Goal: Task Accomplishment & Management: Manage account settings

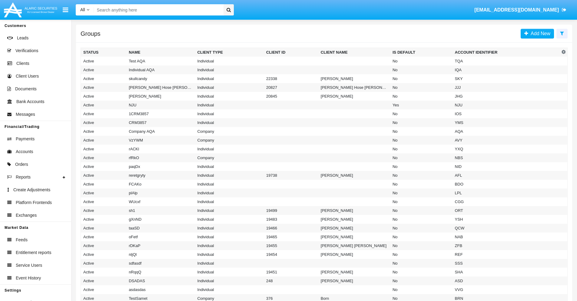
click at [562, 33] on icon at bounding box center [562, 33] width 4 height 5
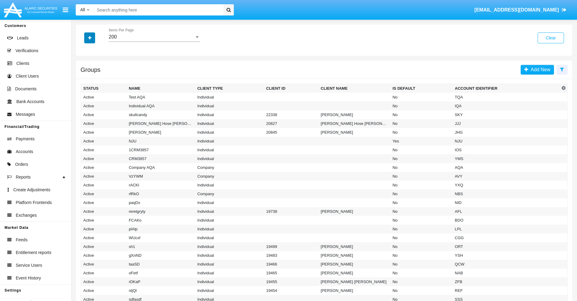
click at [90, 38] on icon "button" at bounding box center [89, 38] width 3 height 4
click at [107, 103] on span "Account Identifier" at bounding box center [107, 102] width 38 height 7
click at [83, 105] on input "Account Identifier" at bounding box center [83, 105] width 0 height 0
checkbox input "true"
click at [90, 38] on icon "button" at bounding box center [89, 38] width 3 height 4
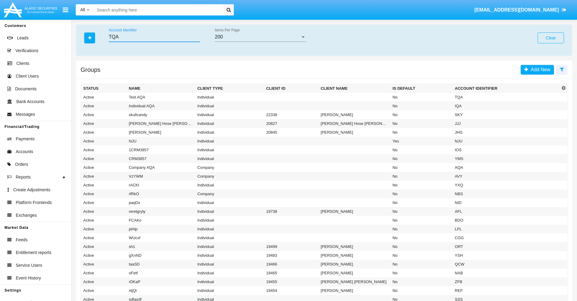
click at [154, 37] on input "TQA" at bounding box center [154, 36] width 91 height 5
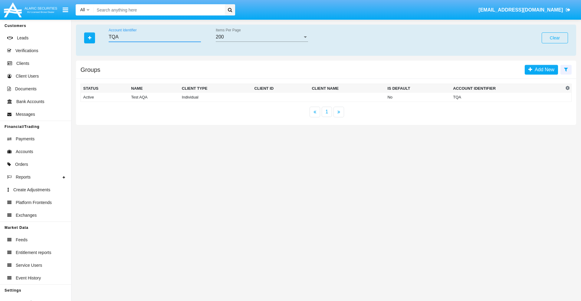
type input "TQA"
click at [507, 97] on td "TQA" at bounding box center [507, 97] width 113 height 9
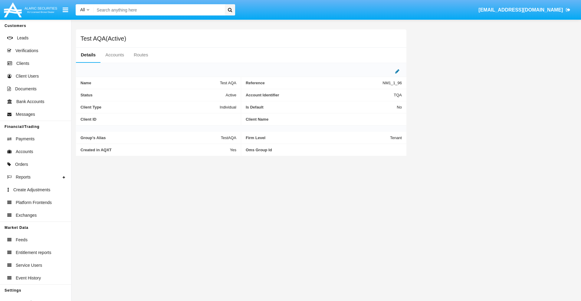
click at [398, 71] on icon at bounding box center [397, 71] width 4 height 5
click at [209, 93] on div "Active" at bounding box center [206, 93] width 49 height 5
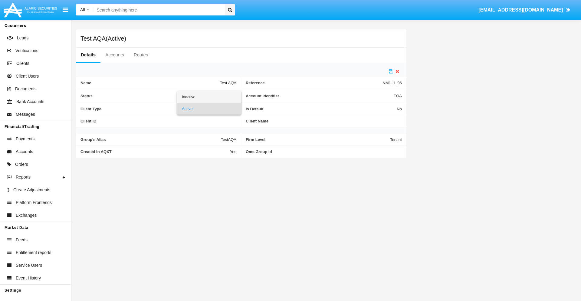
click at [209, 97] on span "Inactive" at bounding box center [209, 97] width 55 height 12
click at [391, 71] on icon at bounding box center [391, 71] width 4 height 5
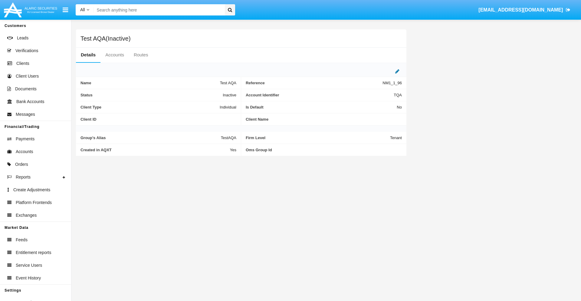
click at [398, 71] on icon at bounding box center [397, 71] width 4 height 5
click at [209, 93] on div "Inactive" at bounding box center [206, 93] width 49 height 5
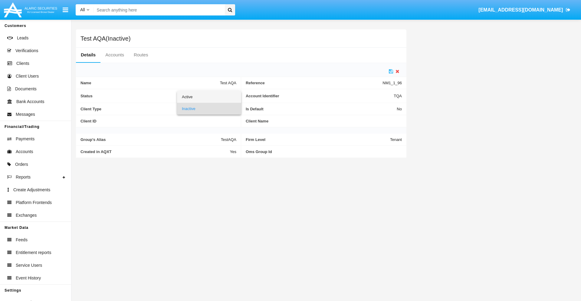
click at [209, 97] on span "Active" at bounding box center [209, 97] width 55 height 12
click at [391, 71] on icon at bounding box center [391, 71] width 4 height 5
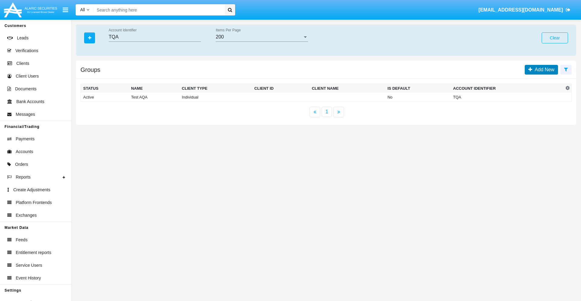
click at [544, 69] on span "Add New" at bounding box center [544, 69] width 22 height 5
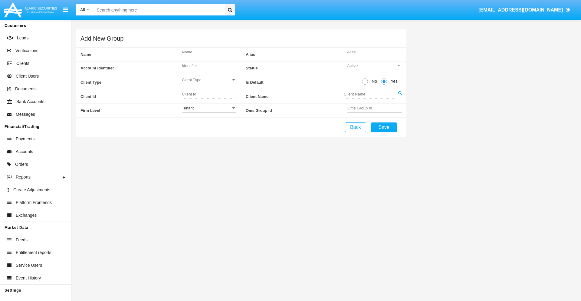
click at [209, 80] on span "Client Type" at bounding box center [206, 79] width 49 height 5
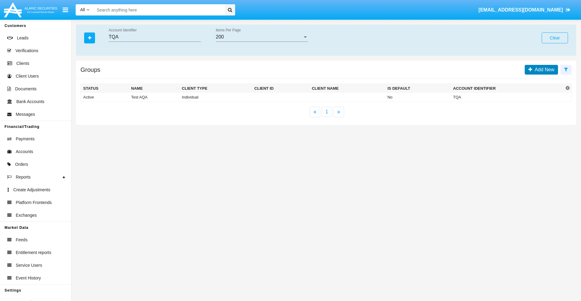
click at [544, 69] on span "Add New" at bounding box center [544, 69] width 22 height 5
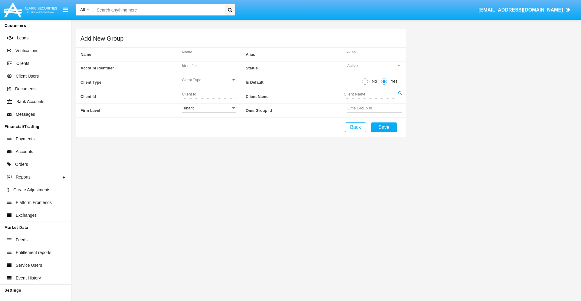
click at [373, 81] on span "No" at bounding box center [373, 81] width 11 height 6
click at [365, 84] on input "No" at bounding box center [365, 84] width 0 height 0
radio input "true"
click at [209, 108] on div "Tenant" at bounding box center [206, 107] width 49 height 5
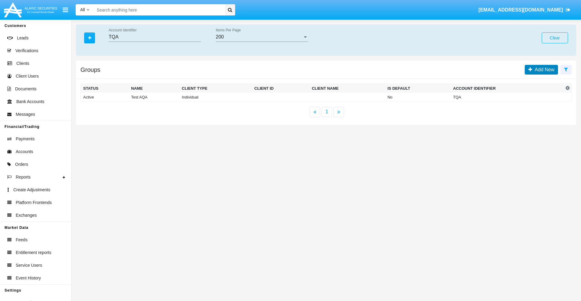
click at [544, 69] on span "Add New" at bounding box center [544, 69] width 22 height 5
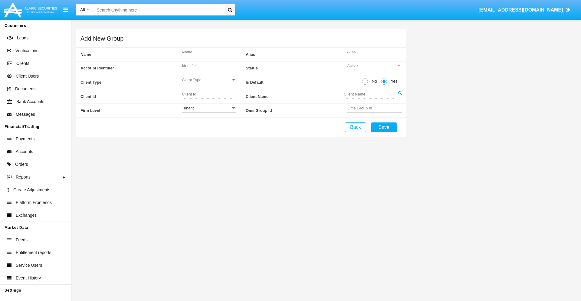
click at [373, 81] on span "No" at bounding box center [373, 81] width 11 height 6
click at [365, 84] on input "No" at bounding box center [365, 84] width 0 height 0
radio input "true"
click at [393, 81] on span "Yes" at bounding box center [393, 81] width 12 height 6
click at [384, 84] on input "Yes" at bounding box center [384, 84] width 0 height 0
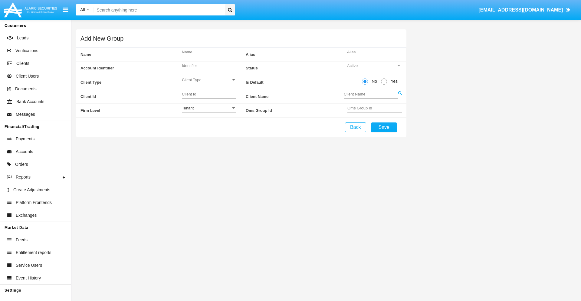
radio input "true"
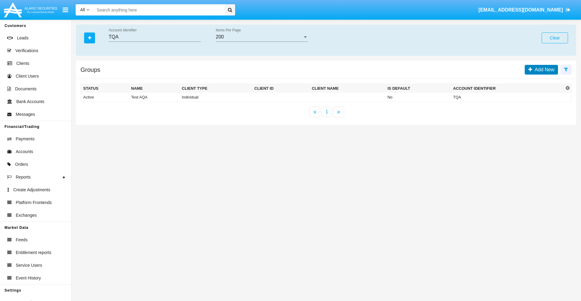
click at [544, 69] on span "Add New" at bounding box center [544, 69] width 22 height 5
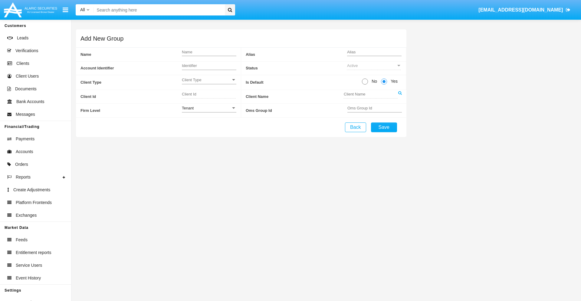
click at [373, 81] on span "No" at bounding box center [373, 81] width 11 height 6
click at [365, 84] on input "No" at bounding box center [365, 84] width 0 height 0
radio input "true"
click at [209, 80] on span "Client Type" at bounding box center [206, 79] width 49 height 5
click at [209, 83] on span "Individual" at bounding box center [209, 83] width 55 height 12
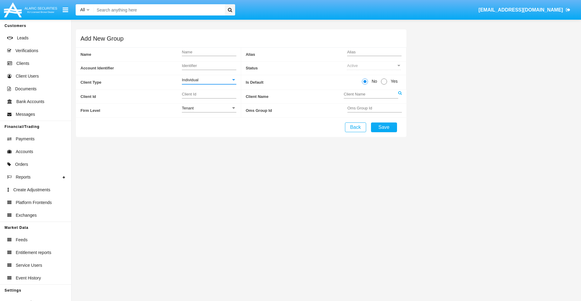
click at [400, 96] on link at bounding box center [400, 97] width 4 height 14
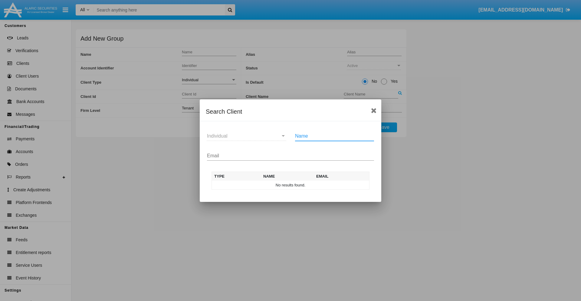
click at [291, 155] on input "Email" at bounding box center [290, 155] width 167 height 5
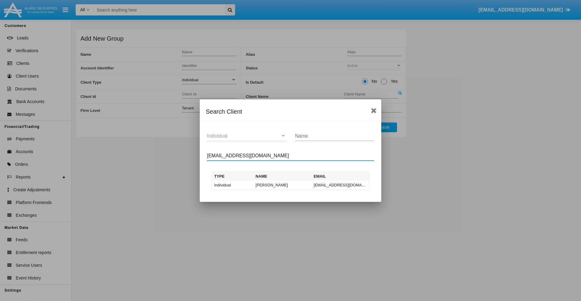
type input "test-user-owl@aqa.com"
